Goal: Use online tool/utility: Utilize a website feature to perform a specific function

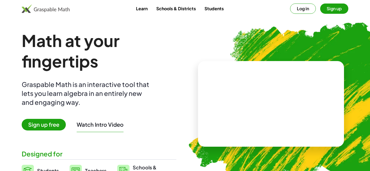
click at [47, 133] on div "Math at your fingertips Graspable Math is an interactive tool that lets you lea…" at bounding box center [99, 104] width 155 height 148
click at [47, 130] on span "Sign up free" at bounding box center [44, 125] width 44 height 12
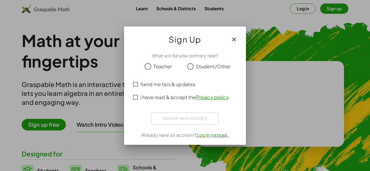
click at [47, 131] on div at bounding box center [185, 85] width 370 height 171
click at [237, 41] on icon "button" at bounding box center [234, 39] width 6 height 6
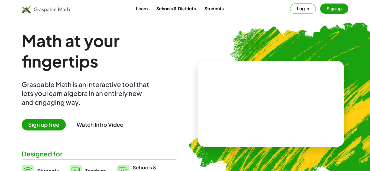
click at [305, 9] on button "Log in" at bounding box center [303, 9] width 26 height 10
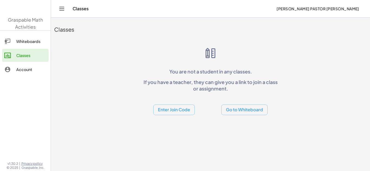
click at [82, 126] on main "Classes You are not a student in any classes. If you have a teacher, they can g…" at bounding box center [210, 85] width 319 height 171
click at [28, 40] on div "Whiteboards" at bounding box center [31, 41] width 30 height 6
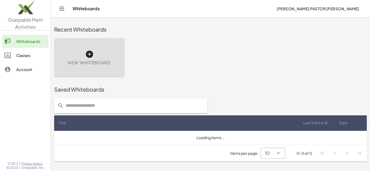
click at [90, 50] on icon at bounding box center [89, 54] width 9 height 9
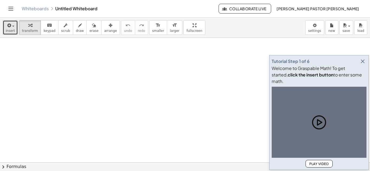
click at [7, 25] on icon "button" at bounding box center [8, 25] width 5 height 6
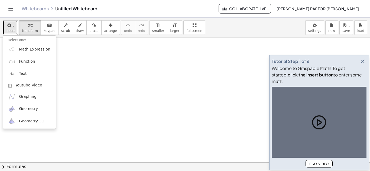
click at [12, 33] on button "insert" at bounding box center [10, 27] width 15 height 15
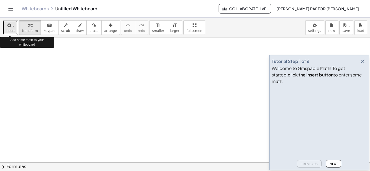
click at [13, 34] on button "insert" at bounding box center [10, 27] width 15 height 15
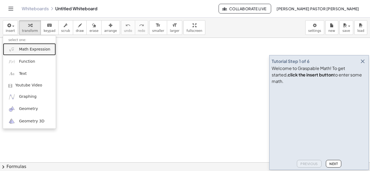
click at [25, 47] on span "Math Expression" at bounding box center [34, 49] width 31 height 5
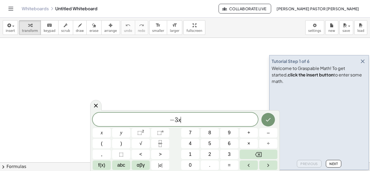
scroll to position [1, 0]
click at [139, 132] on span "⬚" at bounding box center [139, 132] width 5 height 5
click at [262, 121] on button "Done" at bounding box center [268, 119] width 14 height 14
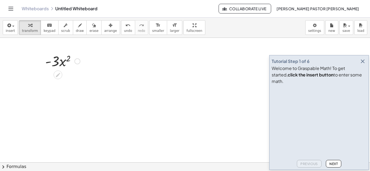
click at [69, 58] on div at bounding box center [62, 61] width 40 height 18
drag, startPoint x: 69, startPoint y: 58, endPoint x: 58, endPoint y: 62, distance: 11.6
click at [58, 62] on div at bounding box center [62, 61] width 40 height 18
drag, startPoint x: 48, startPoint y: 63, endPoint x: 65, endPoint y: 61, distance: 17.1
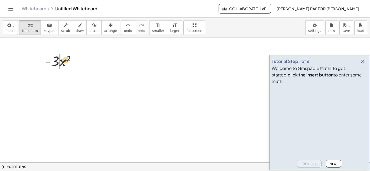
click at [65, 61] on div at bounding box center [62, 61] width 40 height 18
drag, startPoint x: 60, startPoint y: 63, endPoint x: 55, endPoint y: 64, distance: 4.1
click at [55, 64] on div at bounding box center [63, 61] width 44 height 18
drag, startPoint x: 60, startPoint y: 81, endPoint x: 44, endPoint y: 81, distance: 15.7
click at [9, 30] on span "insert" at bounding box center [10, 31] width 9 height 4
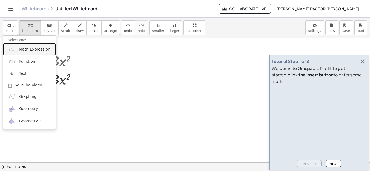
click at [23, 50] on span "Math Expression" at bounding box center [34, 49] width 31 height 5
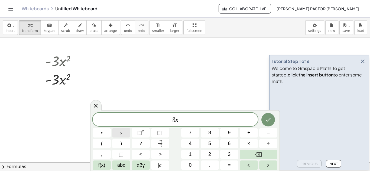
scroll to position [2, 0]
click at [164, 165] on button "| a |" at bounding box center [160, 165] width 18 height 9
click at [12, 31] on span "insert" at bounding box center [10, 31] width 9 height 4
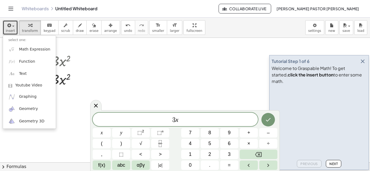
click at [57, 88] on div at bounding box center [62, 79] width 40 height 18
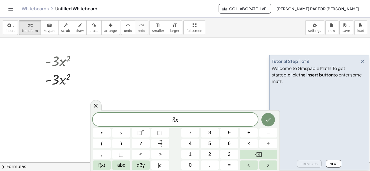
scroll to position [2, 0]
click at [179, 117] on span "3 x" at bounding box center [175, 120] width 165 height 8
click at [140, 143] on span "√" at bounding box center [140, 143] width 3 height 7
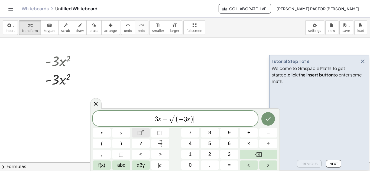
click at [135, 134] on button "⬚ 2" at bounding box center [141, 132] width 18 height 9
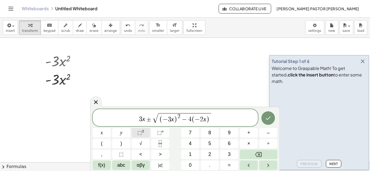
click at [137, 135] on span "⬚" at bounding box center [139, 132] width 5 height 5
click at [226, 123] on span "3 x ± √ ( − 3 x ) 2 − 4 ( − 2 x 2 ) ( − 8 ) ​" at bounding box center [175, 118] width 165 height 12
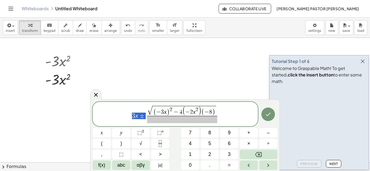
drag, startPoint x: 145, startPoint y: 116, endPoint x: 131, endPoint y: 116, distance: 13.5
click at [140, 111] on span "√" at bounding box center [142, 110] width 5 height 9
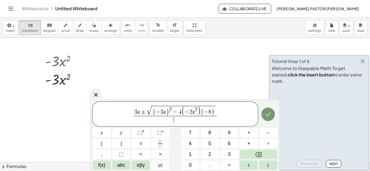
click at [166, 118] on span "​" at bounding box center [175, 119] width 83 height 7
click at [143, 133] on sup "2" at bounding box center [143, 131] width 2 height 4
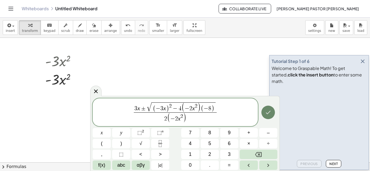
click at [265, 112] on icon "Done" at bounding box center [268, 112] width 6 height 6
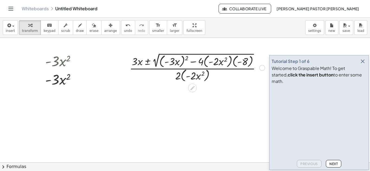
click at [169, 63] on div at bounding box center [197, 68] width 141 height 32
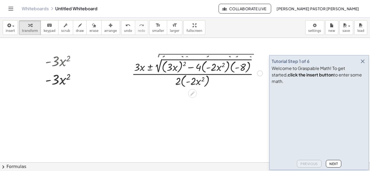
click at [177, 63] on div at bounding box center [197, 68] width 141 height 32
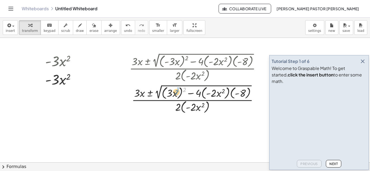
drag, startPoint x: 184, startPoint y: 90, endPoint x: 175, endPoint y: 93, distance: 9.3
click at [175, 93] on div at bounding box center [197, 99] width 141 height 32
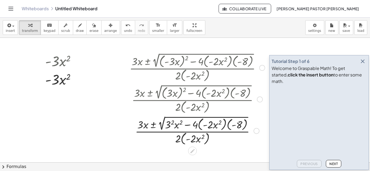
click at [173, 123] on div at bounding box center [197, 131] width 141 height 32
drag, startPoint x: 194, startPoint y: 125, endPoint x: 205, endPoint y: 126, distance: 10.6
click at [205, 126] on div at bounding box center [197, 131] width 141 height 32
click at [201, 126] on div at bounding box center [197, 131] width 141 height 32
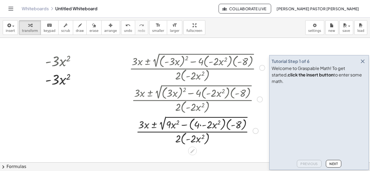
click at [201, 126] on div at bounding box center [197, 131] width 141 height 32
click at [215, 123] on div at bounding box center [197, 131] width 141 height 32
click at [191, 125] on div at bounding box center [197, 131] width 141 height 32
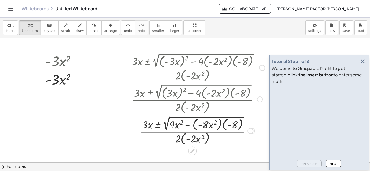
click at [195, 127] on div at bounding box center [197, 131] width 141 height 32
click at [221, 127] on div at bounding box center [197, 130] width 141 height 31
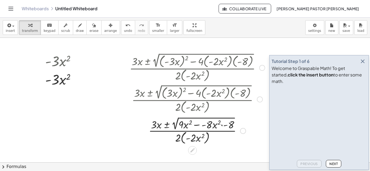
click at [221, 127] on div at bounding box center [197, 131] width 141 height 30
drag, startPoint x: 229, startPoint y: 127, endPoint x: 205, endPoint y: 126, distance: 23.6
click at [205, 135] on div at bounding box center [197, 131] width 141 height 30
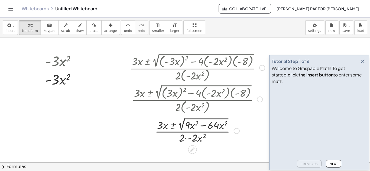
click at [189, 139] on div at bounding box center [197, 130] width 141 height 28
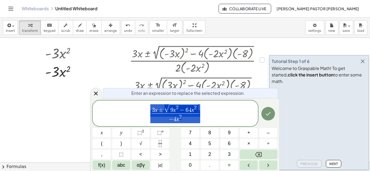
scroll to position [10, 0]
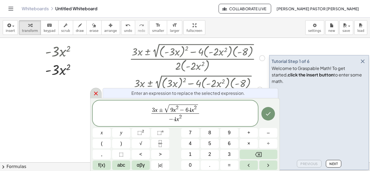
click at [90, 93] on div at bounding box center [95, 93] width 11 height 11
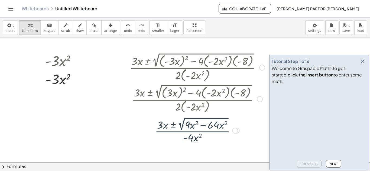
scroll to position [0, 0]
click at [174, 127] on div at bounding box center [197, 130] width 141 height 28
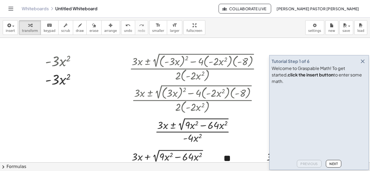
click at [364, 65] on icon "button" at bounding box center [362, 61] width 6 height 6
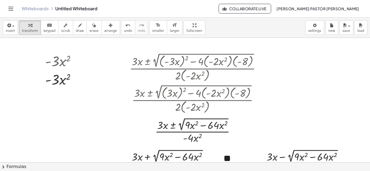
click at [368, 74] on div at bounding box center [185, 163] width 370 height 250
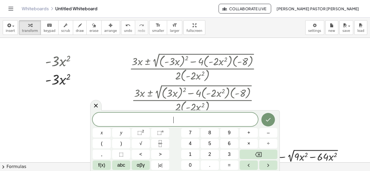
scroll to position [11, 0]
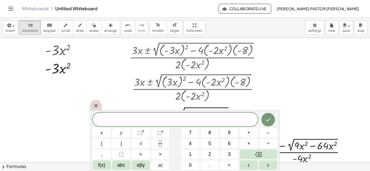
click at [100, 104] on div at bounding box center [95, 105] width 11 height 11
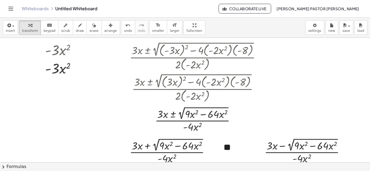
click at [369, 102] on div at bounding box center [185, 152] width 370 height 250
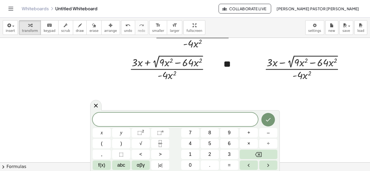
scroll to position [95, 0]
click at [101, 107] on div at bounding box center [95, 105] width 11 height 11
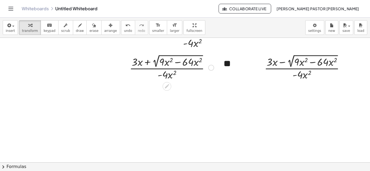
click at [144, 66] on div at bounding box center [172, 67] width 90 height 28
click at [165, 66] on div at bounding box center [172, 67] width 90 height 28
drag, startPoint x: 163, startPoint y: 63, endPoint x: 188, endPoint y: 61, distance: 24.4
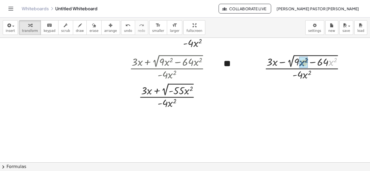
drag, startPoint x: 331, startPoint y: 61, endPoint x: 300, endPoint y: 61, distance: 30.9
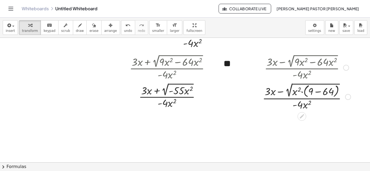
click at [326, 90] on div at bounding box center [307, 96] width 94 height 30
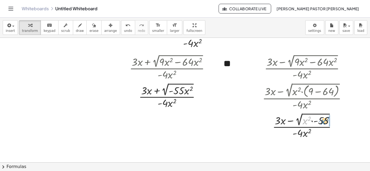
drag, startPoint x: 306, startPoint y: 121, endPoint x: 327, endPoint y: 121, distance: 21.4
click at [327, 121] on div at bounding box center [307, 126] width 94 height 28
click at [296, 129] on div at bounding box center [307, 126] width 94 height 28
click at [289, 127] on div at bounding box center [307, 126] width 94 height 28
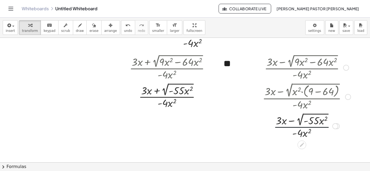
click at [289, 127] on div at bounding box center [307, 126] width 94 height 28
click at [182, 98] on div at bounding box center [172, 95] width 90 height 28
click at [179, 96] on div at bounding box center [172, 95] width 90 height 28
click at [173, 102] on div at bounding box center [172, 95] width 90 height 28
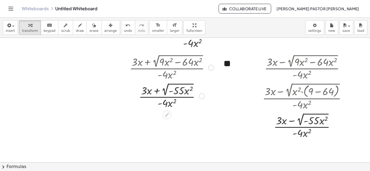
click at [173, 102] on div at bounding box center [172, 95] width 90 height 28
click at [149, 91] on div at bounding box center [172, 95] width 90 height 28
drag, startPoint x: 144, startPoint y: 91, endPoint x: 163, endPoint y: 104, distance: 23.9
click at [163, 104] on div at bounding box center [172, 95] width 90 height 28
click at [170, 104] on div at bounding box center [172, 95] width 90 height 28
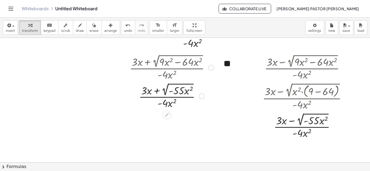
click at [170, 104] on div at bounding box center [172, 95] width 90 height 28
click at [12, 26] on span "button" at bounding box center [13, 26] width 2 height 1
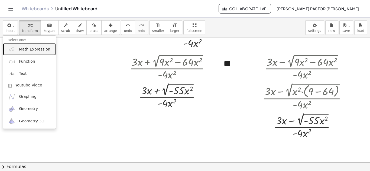
click at [25, 48] on span "Math Expression" at bounding box center [34, 49] width 31 height 5
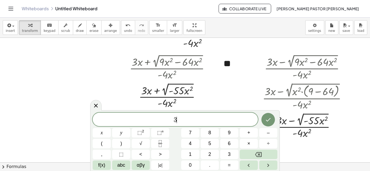
scroll to position [4, 0]
